Goal: Task Accomplishment & Management: Manage account settings

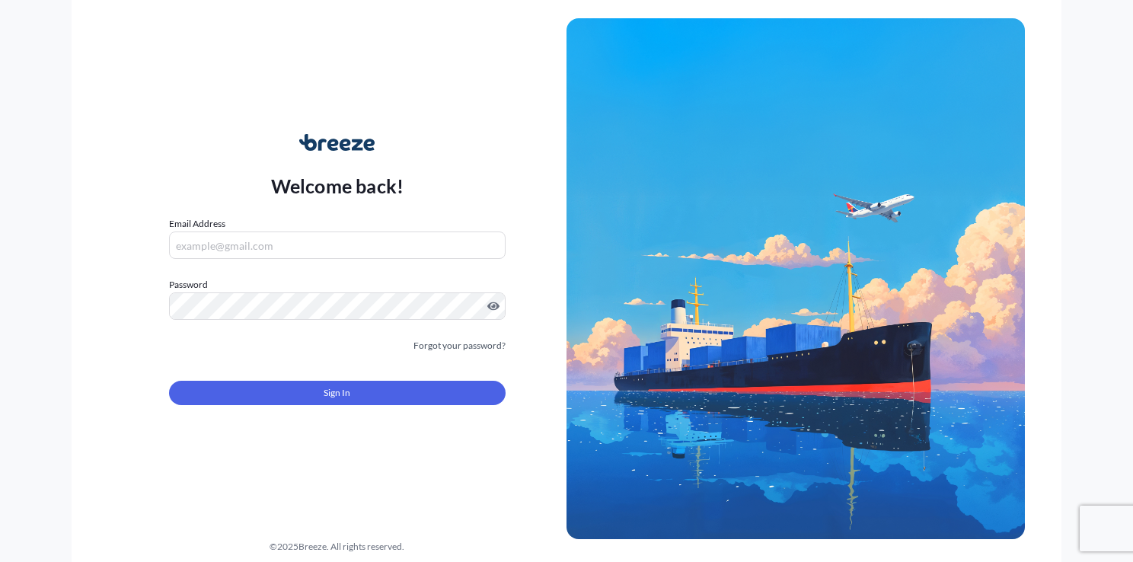
type input "[EMAIL_ADDRESS][DOMAIN_NAME]"
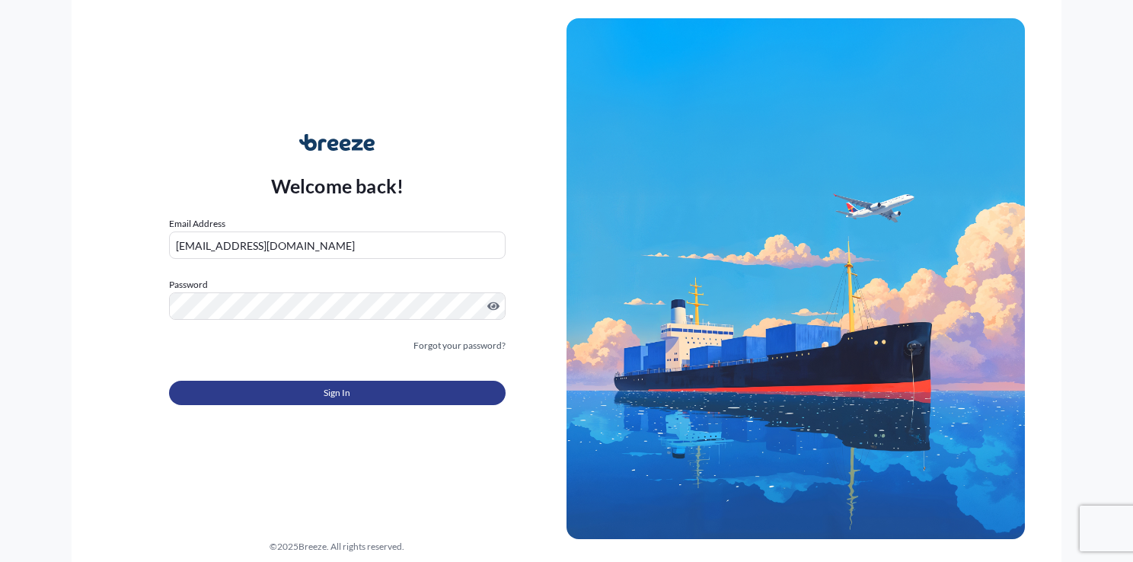
click at [347, 397] on span "Sign In" at bounding box center [336, 392] width 27 height 15
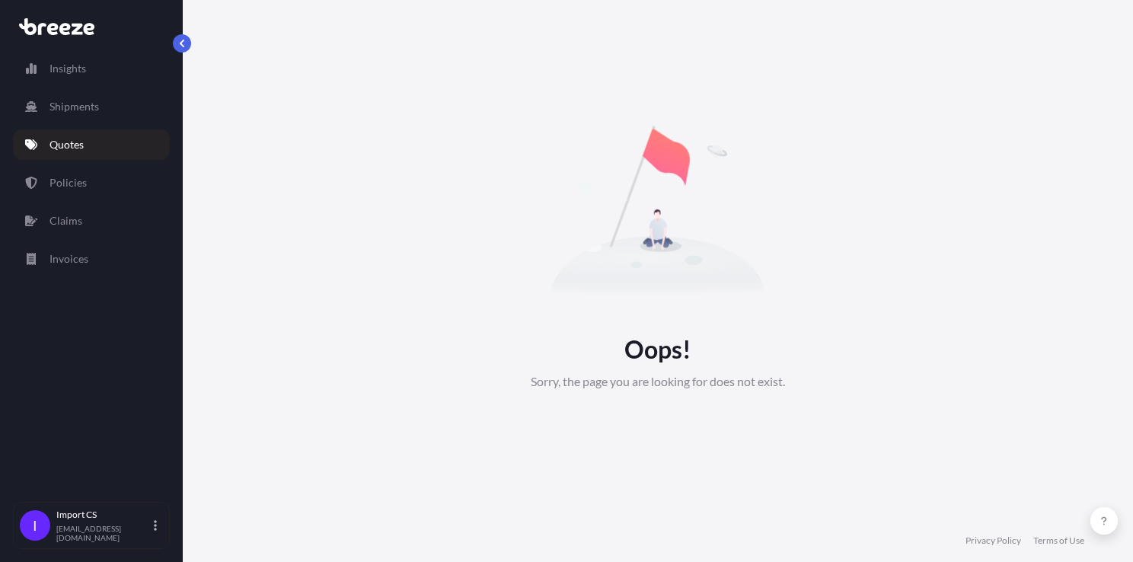
click at [61, 145] on p "Quotes" at bounding box center [66, 144] width 34 height 15
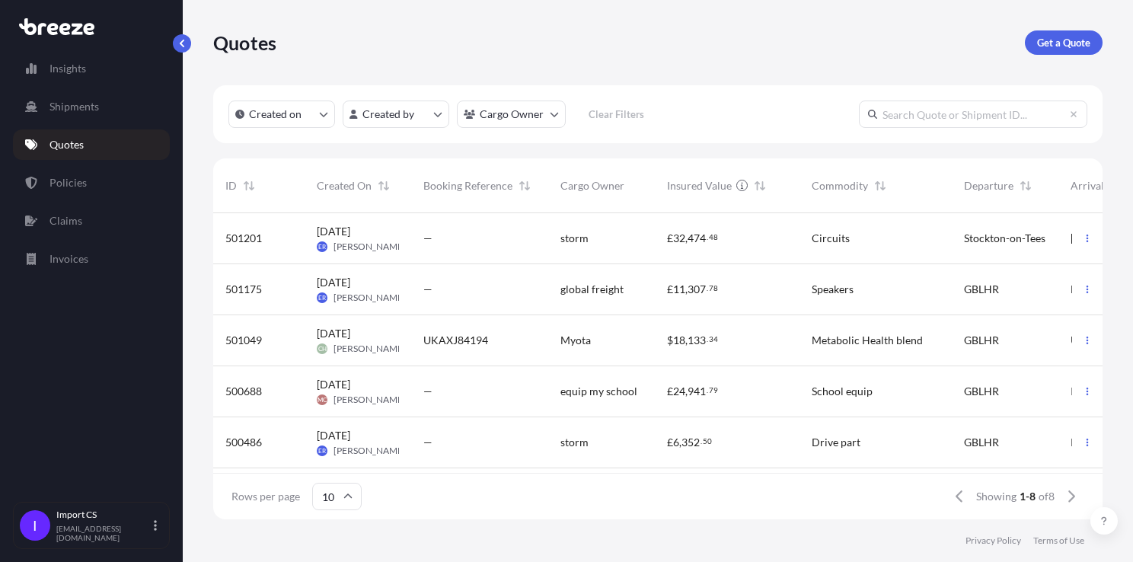
scroll to position [76, 0]
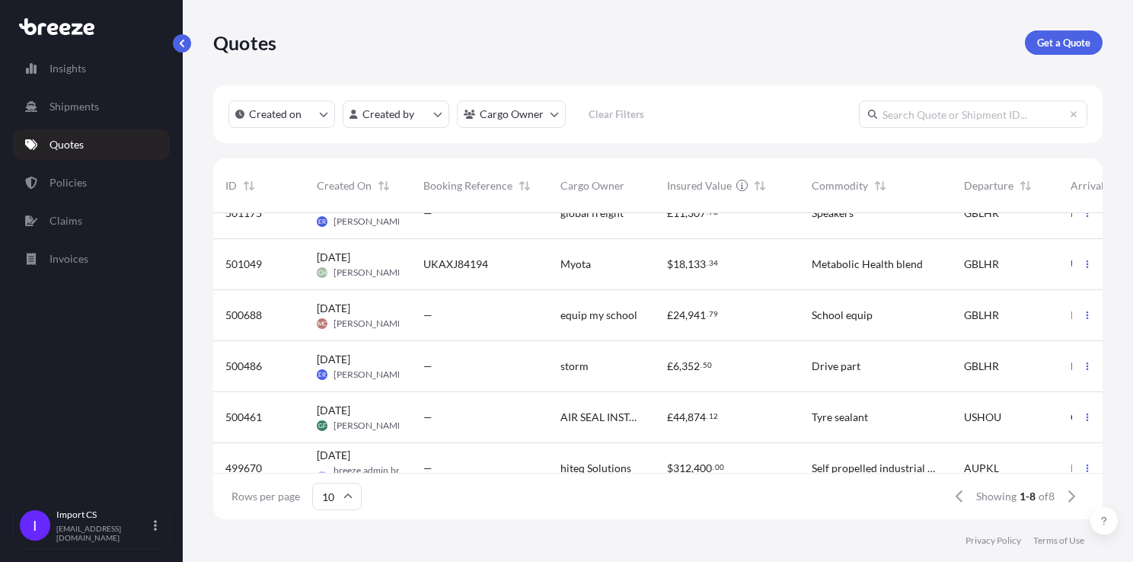
click at [384, 413] on div "[DATE] GF [PERSON_NAME]" at bounding box center [358, 417] width 82 height 29
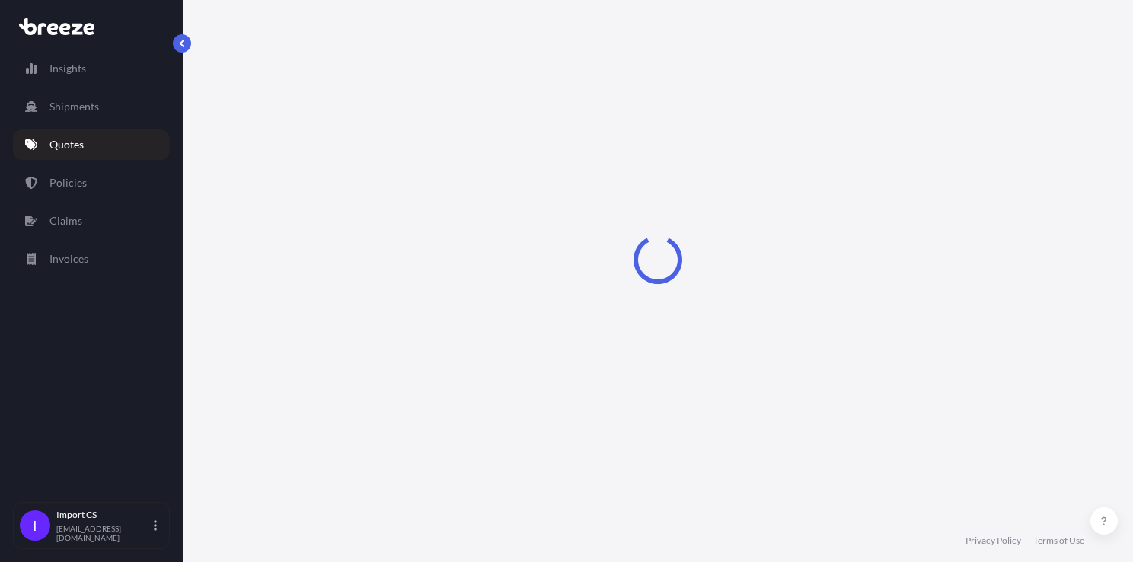
select select "Road"
select select "Sea"
select select "Road"
select select "1"
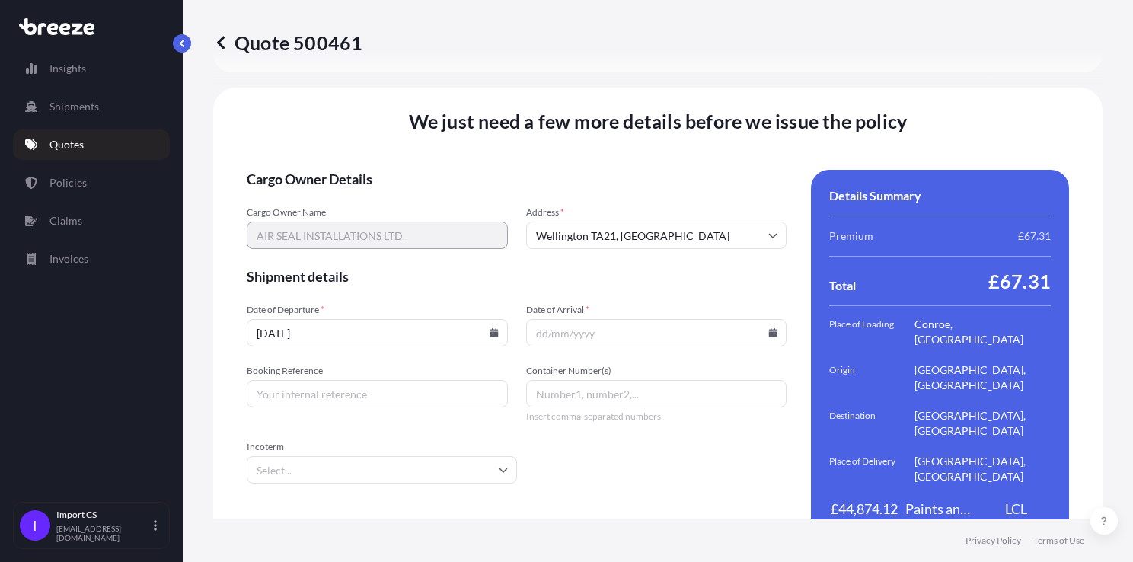
scroll to position [2151, 0]
click at [491, 327] on icon at bounding box center [493, 331] width 8 height 9
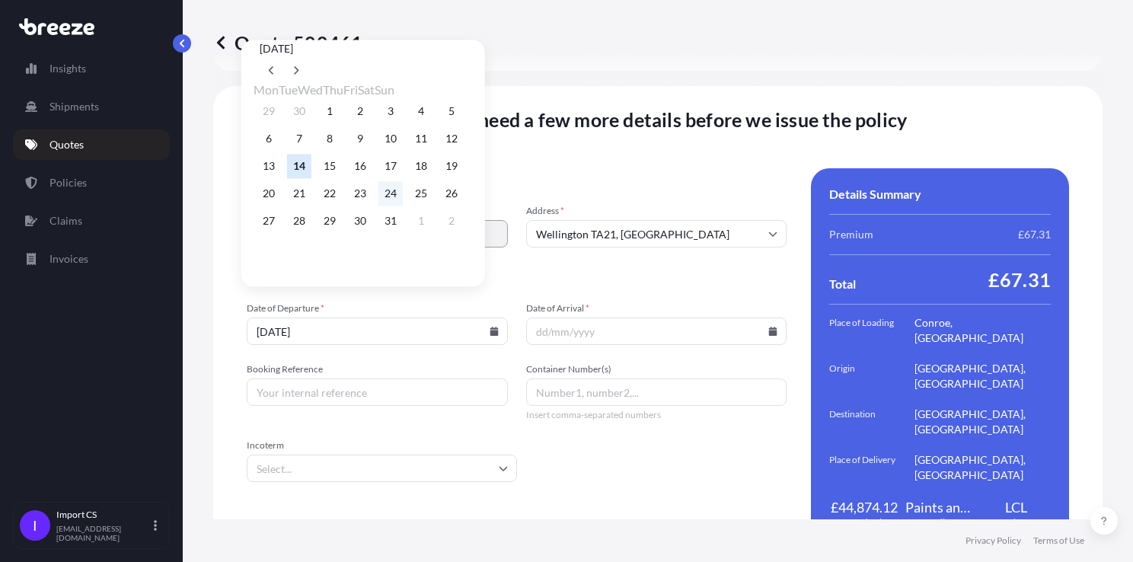
click at [403, 198] on button "24" at bounding box center [390, 193] width 24 height 24
type input "[DATE]"
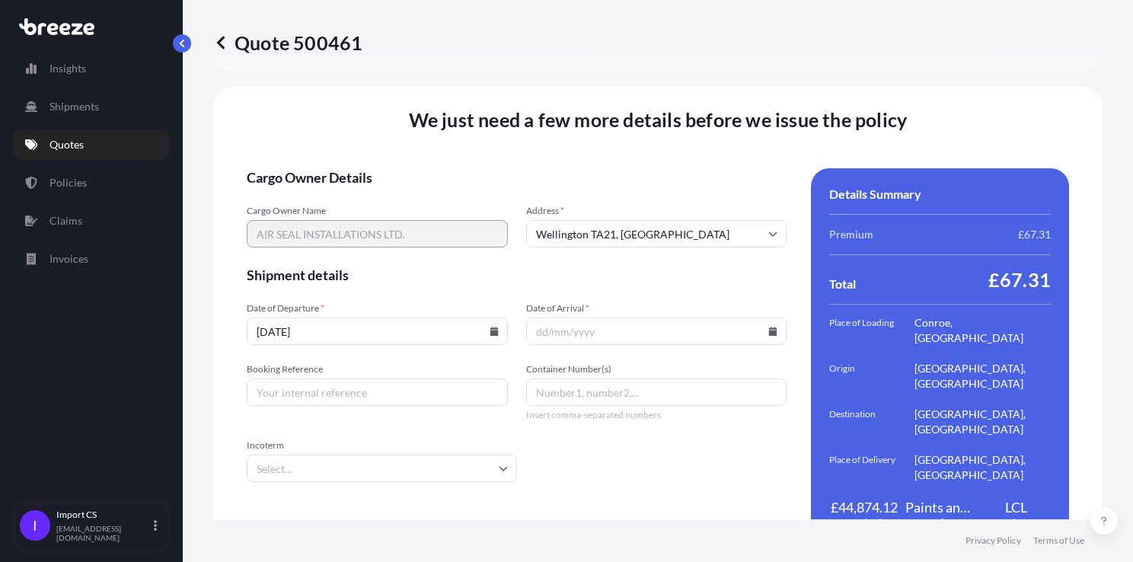
click at [769, 327] on icon at bounding box center [773, 331] width 8 height 9
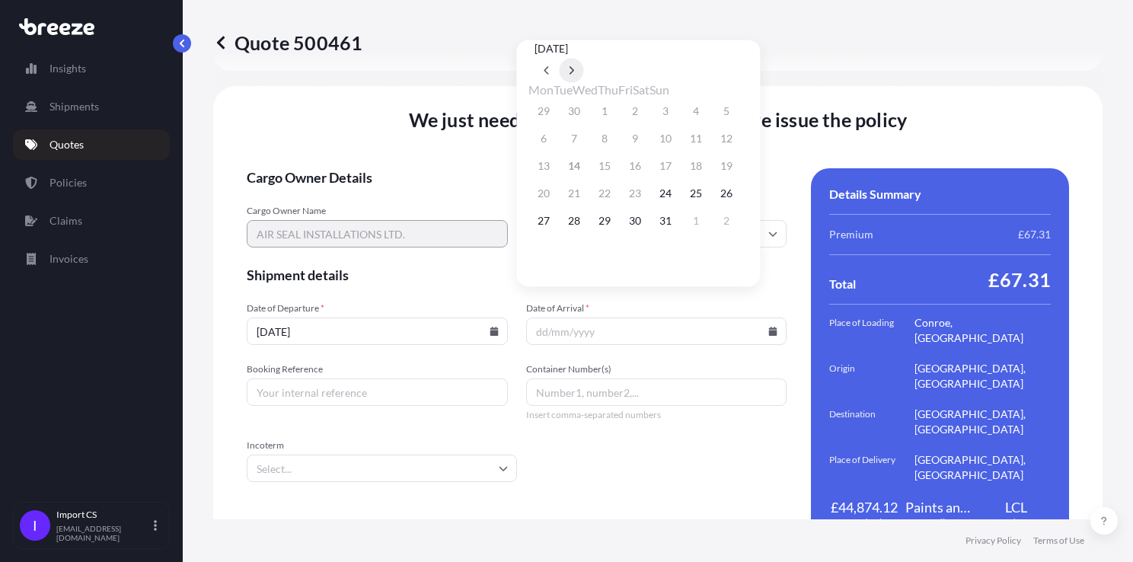
click at [583, 58] on button at bounding box center [571, 70] width 24 height 24
click at [738, 142] on button "9" at bounding box center [726, 138] width 24 height 24
type input "[DATE]"
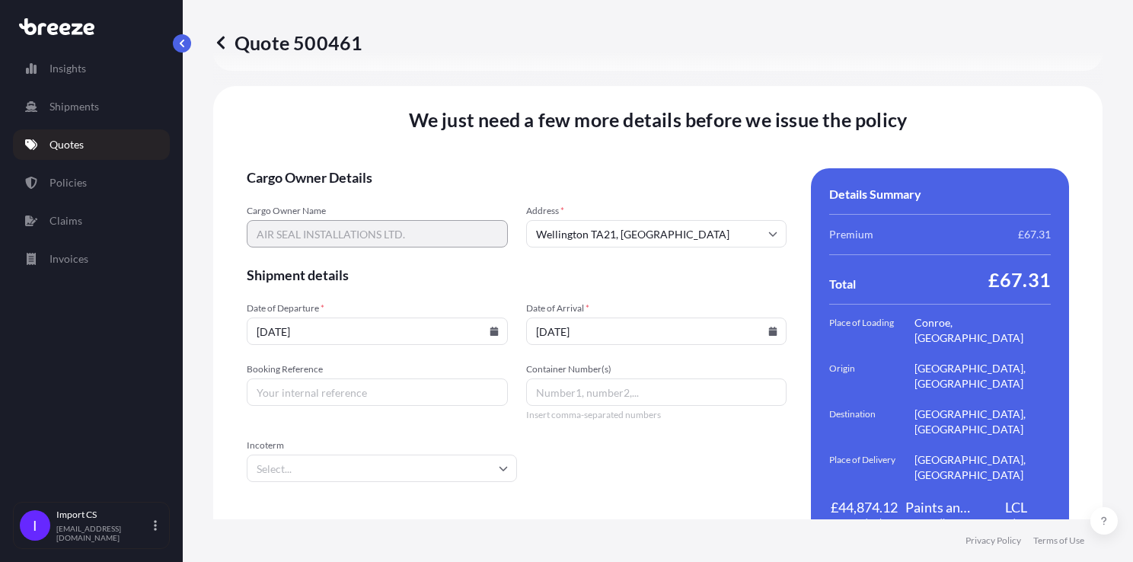
click at [335, 378] on input "Booking Reference" at bounding box center [377, 391] width 261 height 27
type input "UKIMJ84114"
click at [422, 454] on input "Incoterm" at bounding box center [382, 467] width 270 height 27
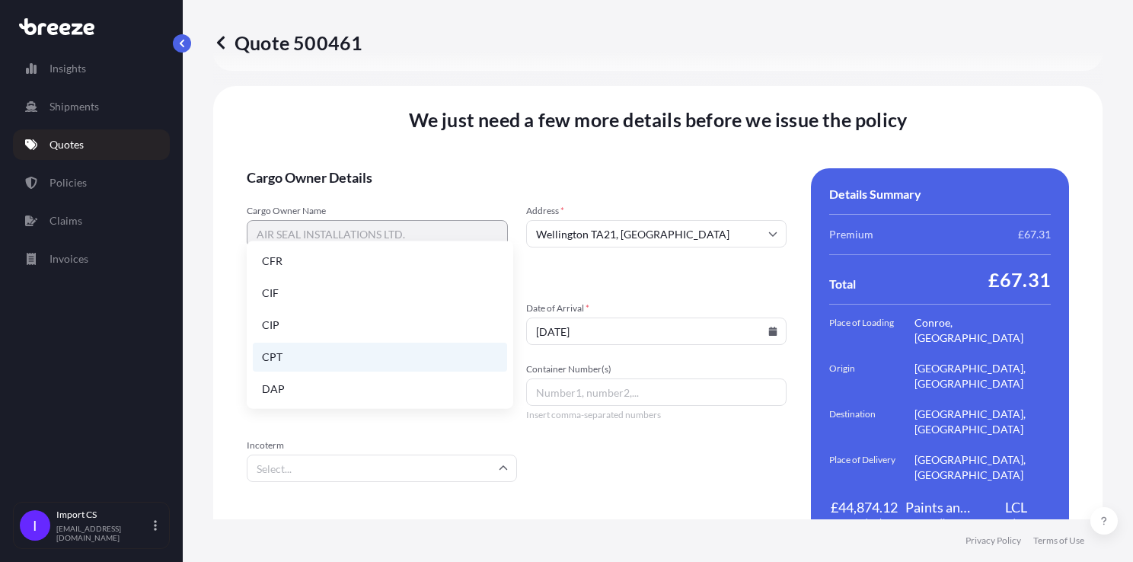
scroll to position [152, 0]
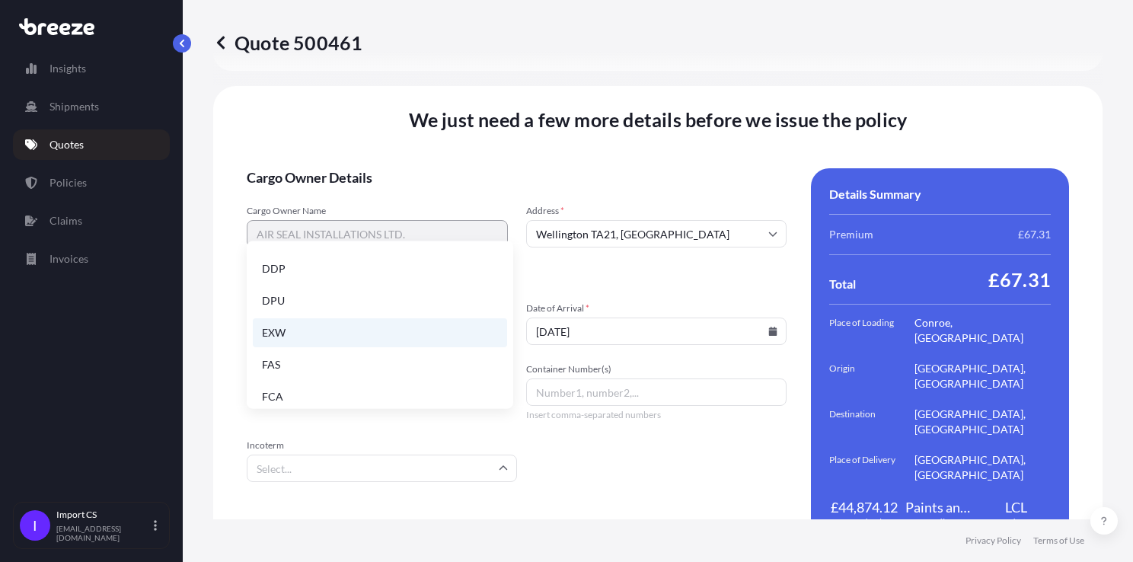
click at [301, 333] on li "EXW" at bounding box center [380, 332] width 254 height 29
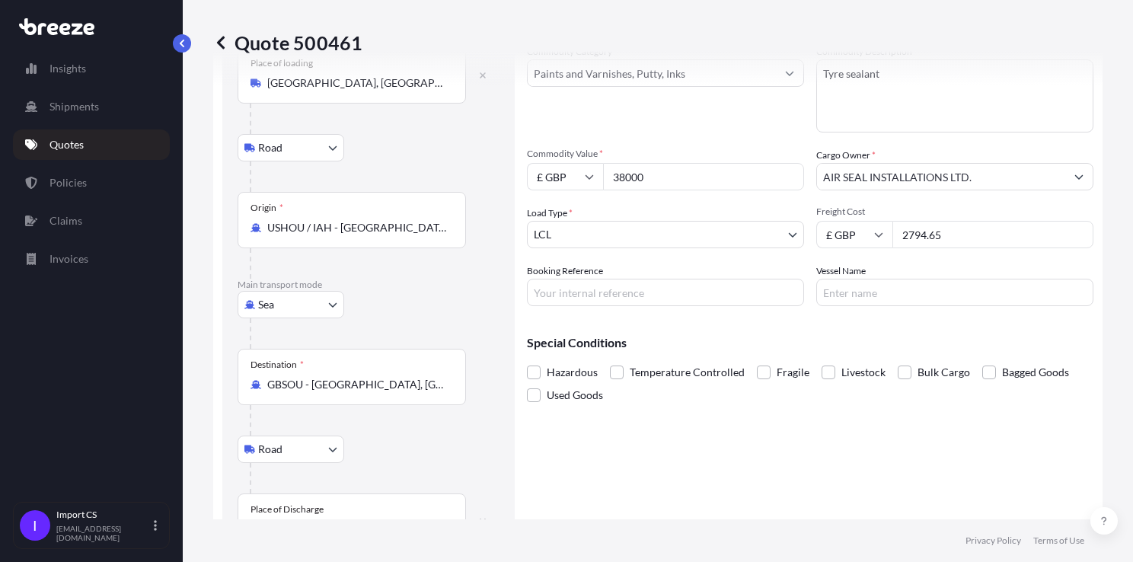
scroll to position [20, 0]
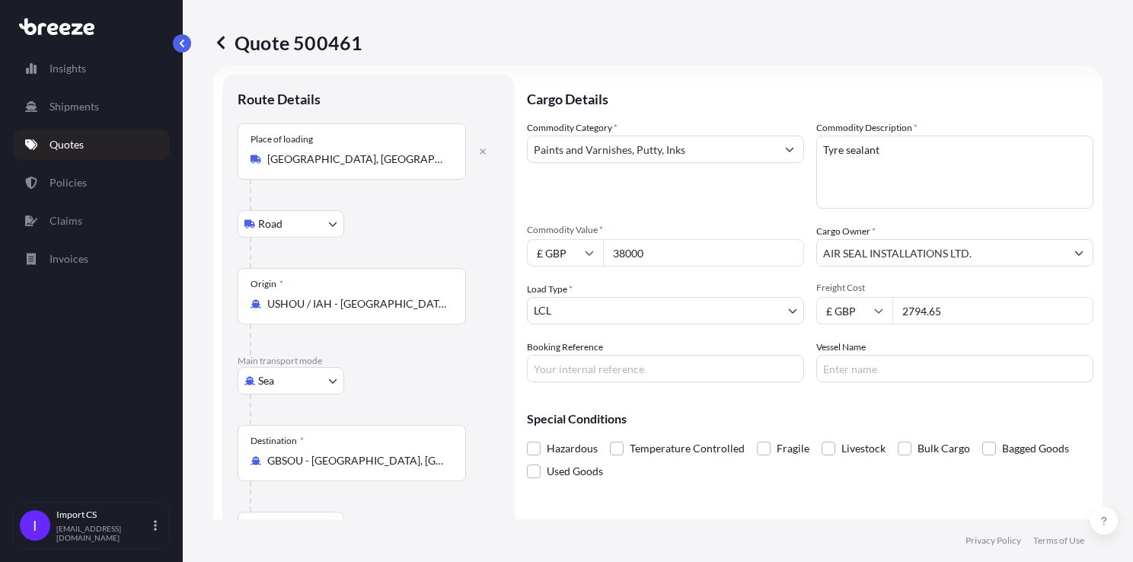
click at [588, 306] on body "Insights Shipments Quotes Policies Claims Invoices I Import CS [EMAIL_ADDRESS][…" at bounding box center [566, 281] width 1133 height 562
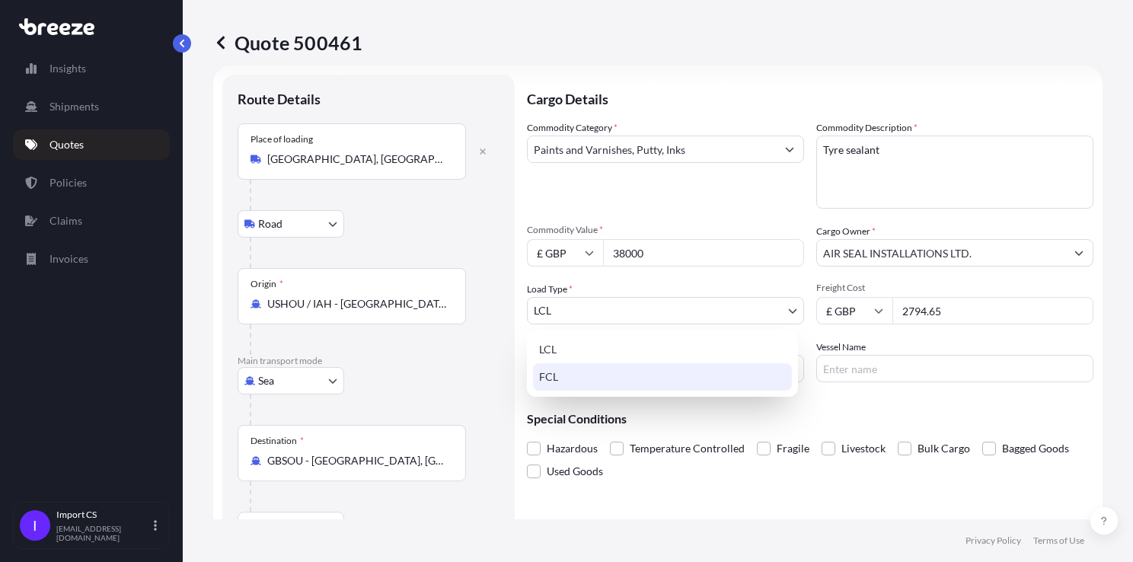
click at [591, 370] on div "FCL" at bounding box center [662, 376] width 259 height 27
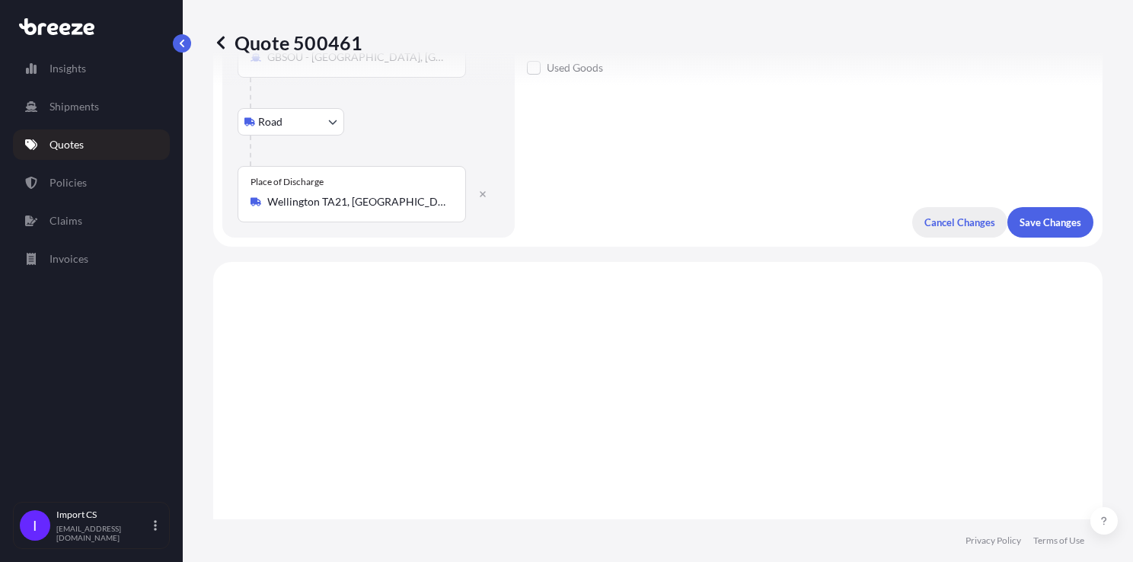
scroll to position [248, 0]
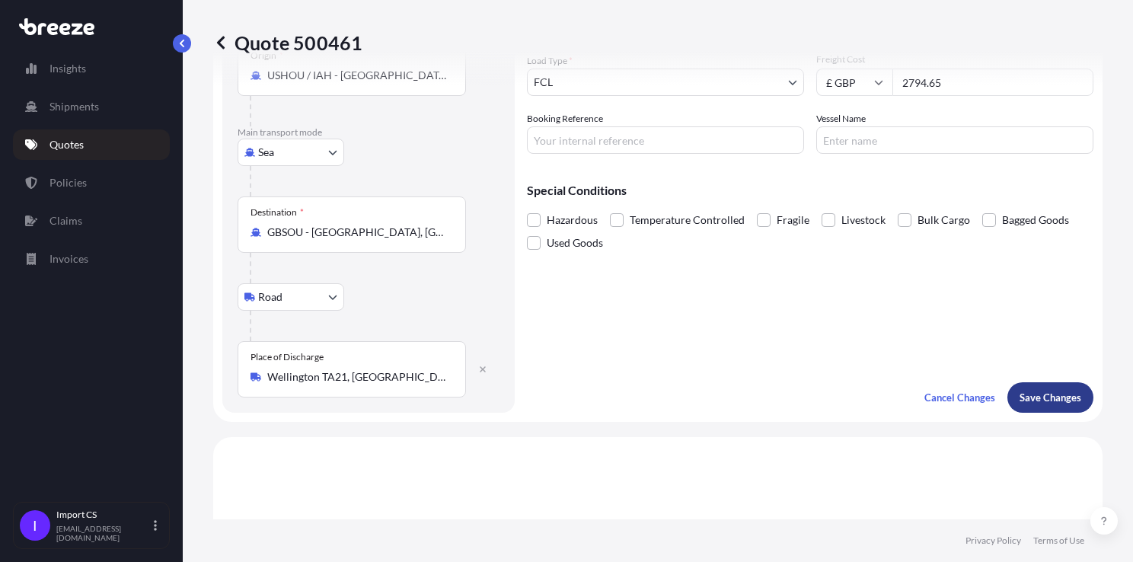
click at [1066, 385] on button "Save Changes" at bounding box center [1050, 397] width 86 height 30
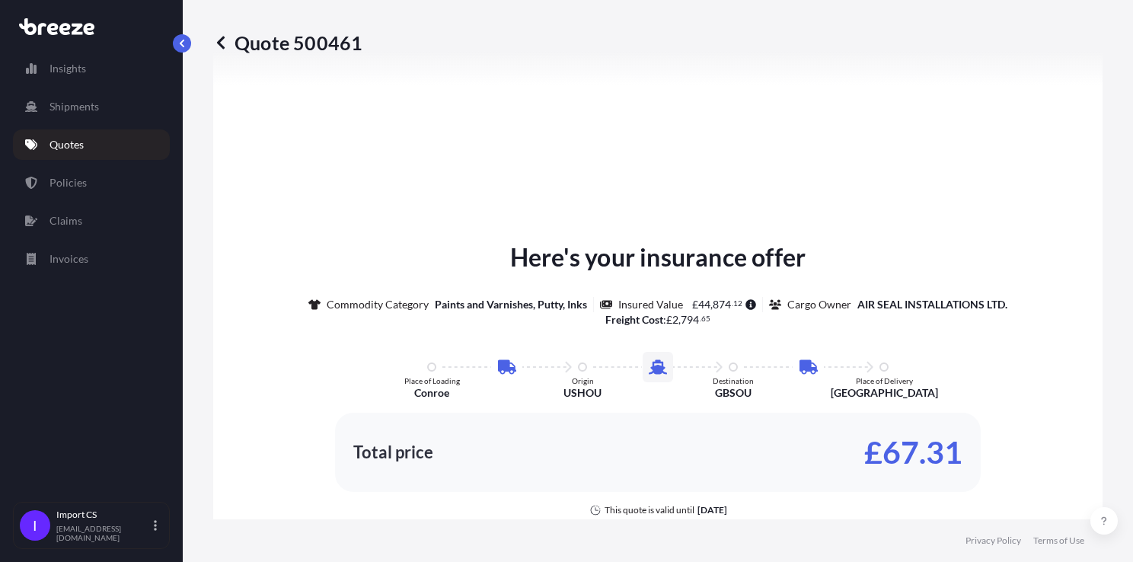
select select "Road"
select select "Sea"
select select "Road"
select select "2"
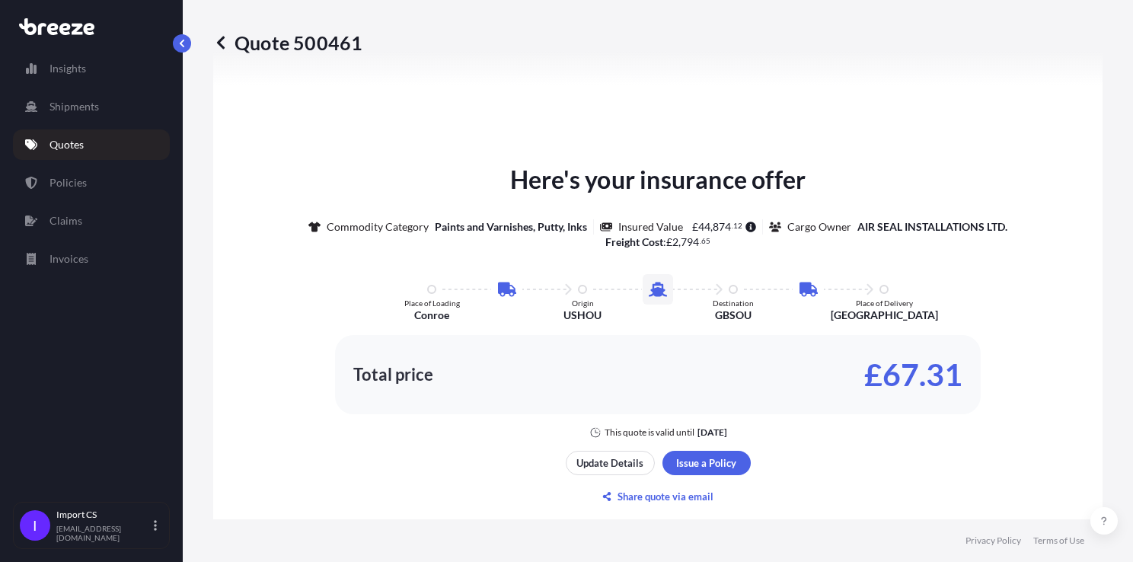
scroll to position [1066, 0]
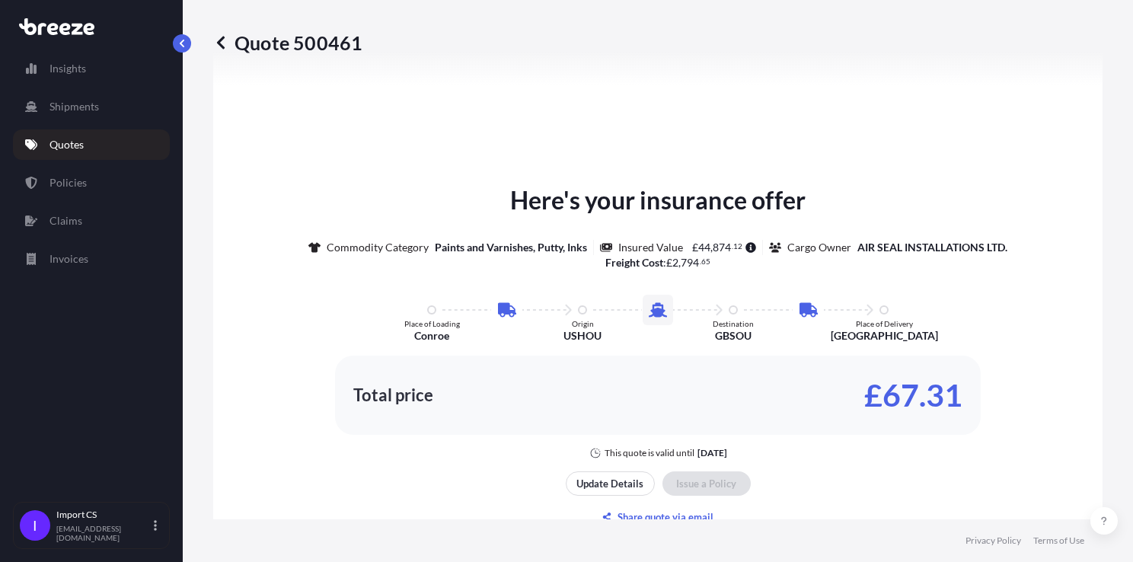
type input "Wellington TA21, [GEOGRAPHIC_DATA]"
type input "EXW"
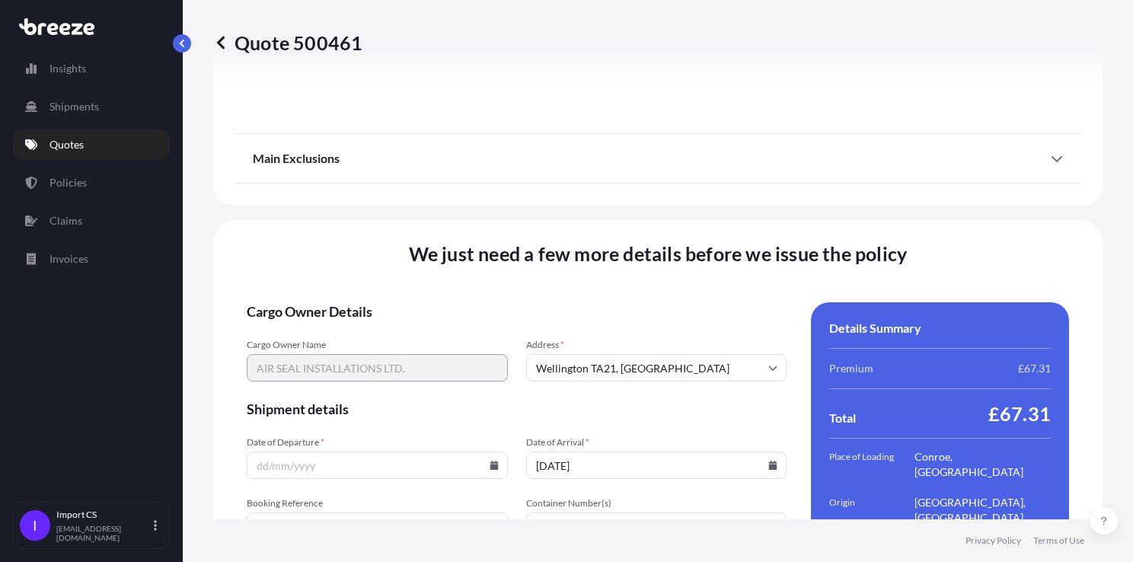
scroll to position [2151, 0]
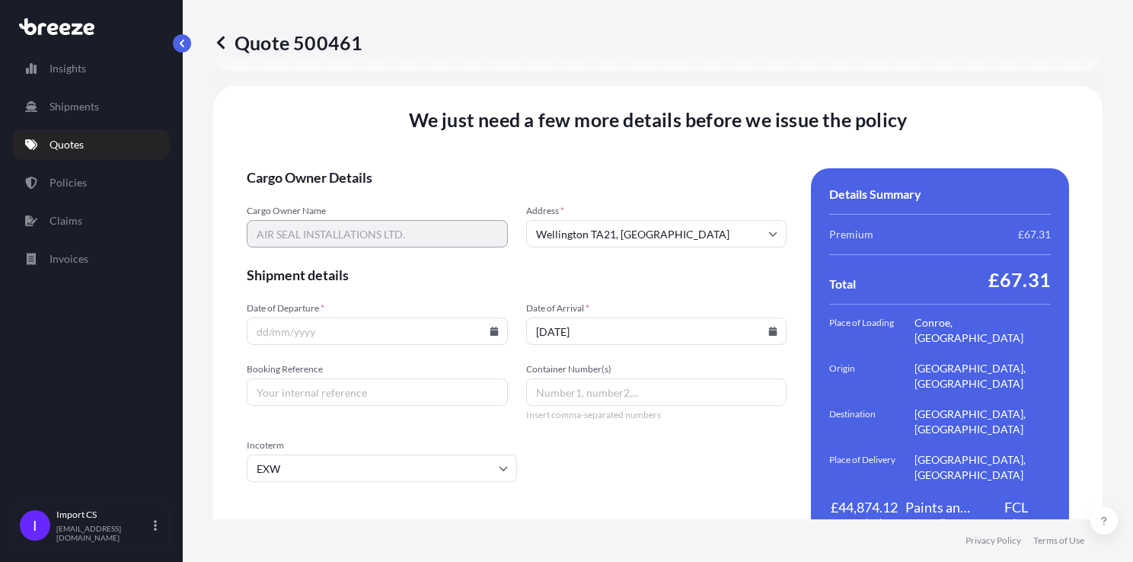
click at [491, 327] on icon at bounding box center [493, 331] width 8 height 9
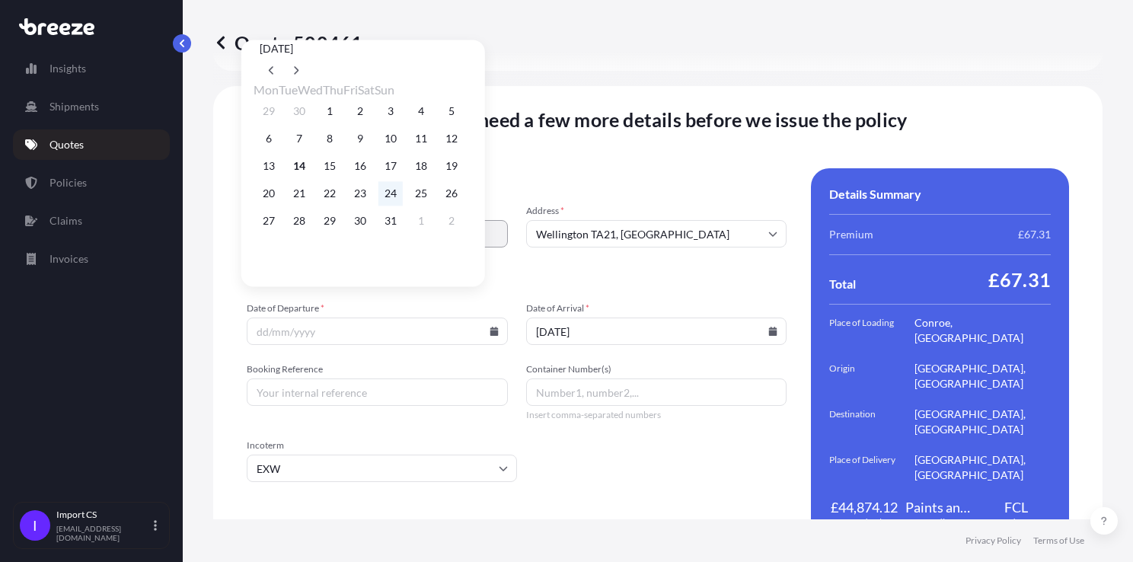
click at [398, 196] on button "24" at bounding box center [390, 193] width 24 height 24
type input "[DATE]"
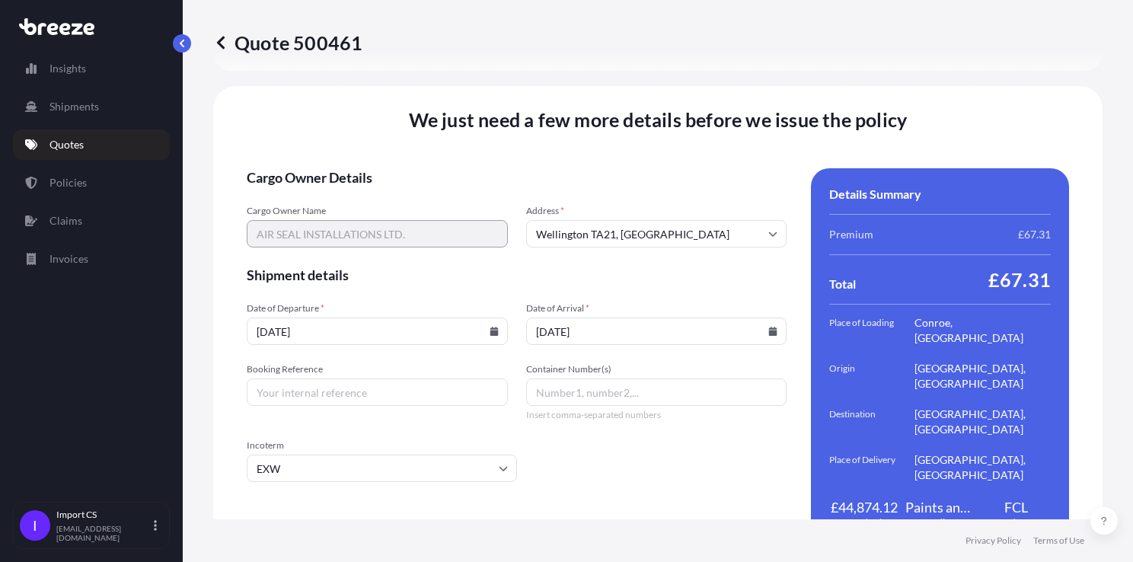
click at [398, 378] on input "Booking Reference" at bounding box center [377, 391] width 261 height 27
type input "u"
type input "UKIMJ84114"
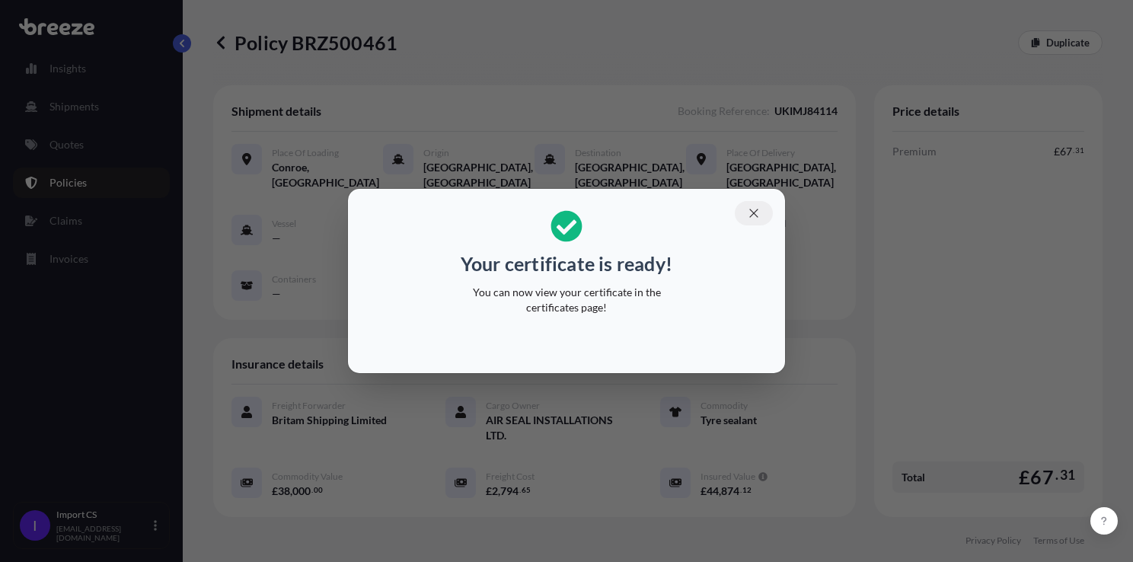
click at [753, 212] on icon "button" at bounding box center [753, 213] width 8 height 8
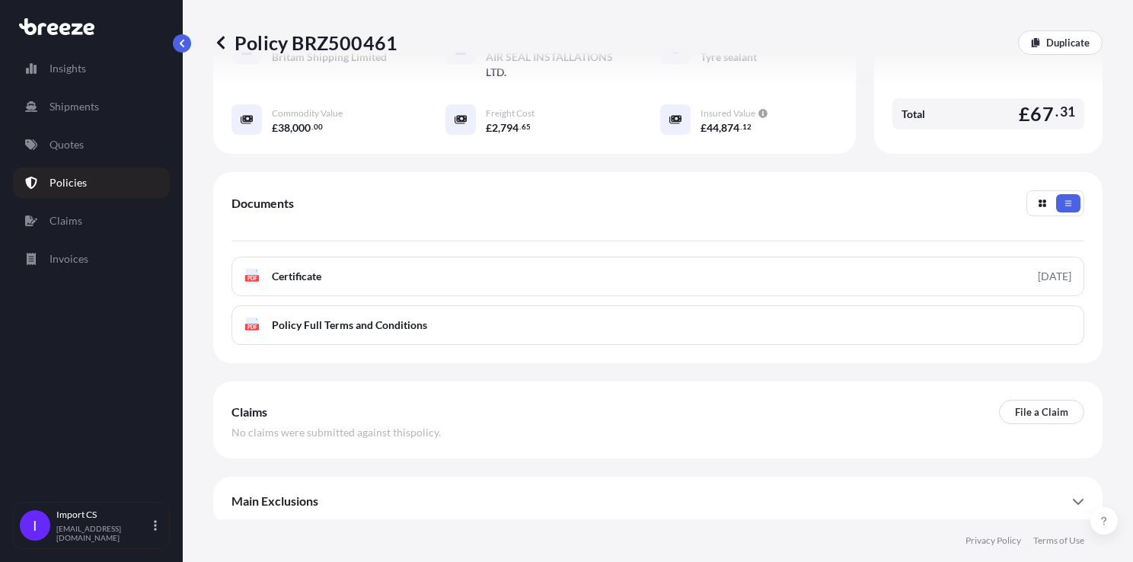
scroll to position [367, 0]
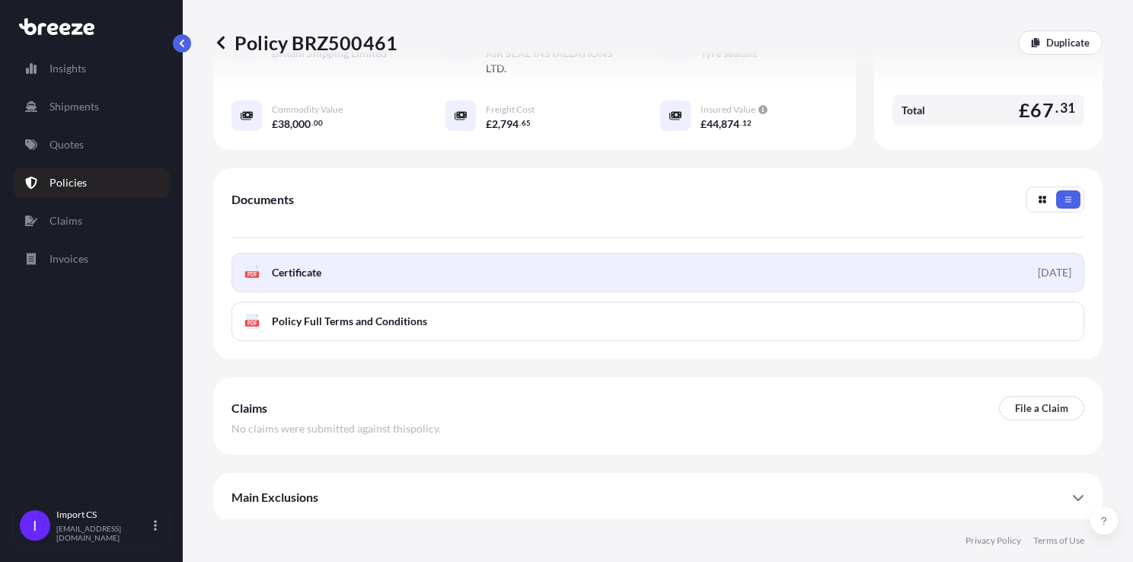
click at [331, 271] on link "PDF Certificate [DATE]" at bounding box center [657, 273] width 852 height 40
